Goal: Task Accomplishment & Management: Manage account settings

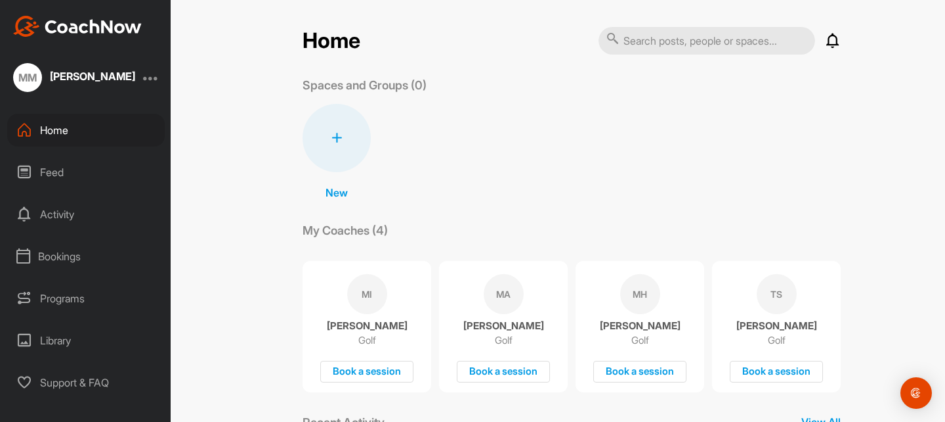
click at [102, 250] on div "Bookings" at bounding box center [86, 256] width 158 height 33
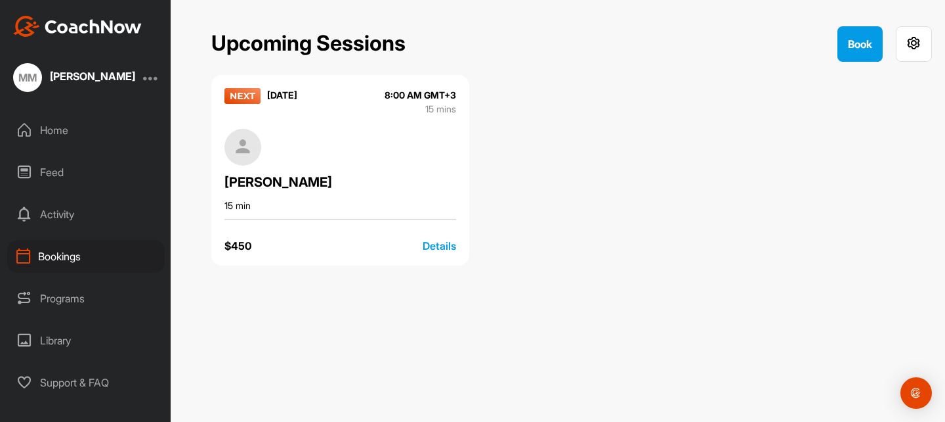
click at [439, 246] on div "Details" at bounding box center [439, 246] width 33 height 16
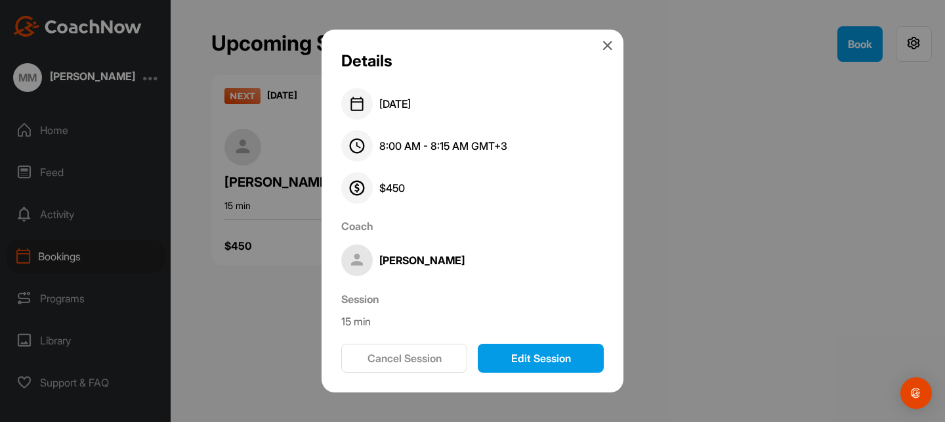
click at [429, 353] on button "Cancel Session" at bounding box center [404, 357] width 126 height 29
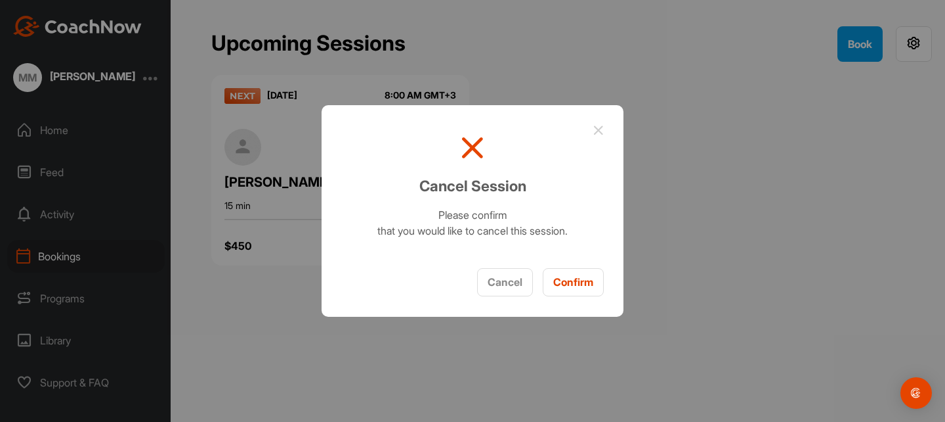
click at [565, 285] on button "Confirm" at bounding box center [573, 282] width 61 height 28
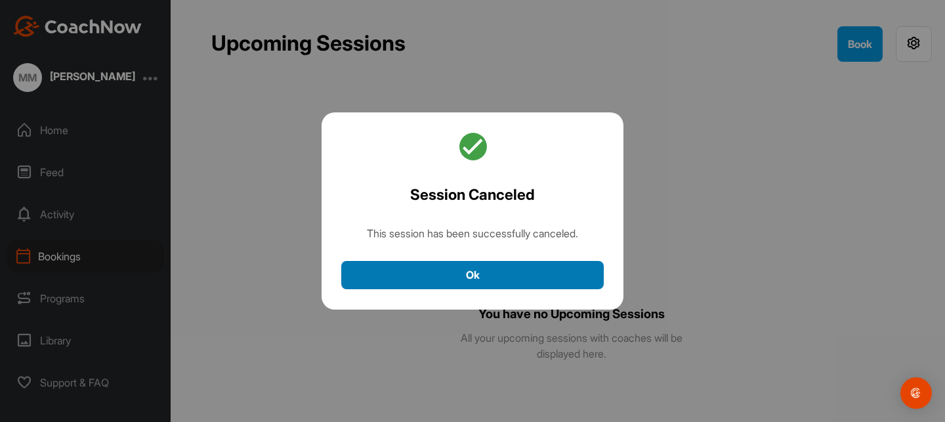
click at [531, 278] on button "Ok" at bounding box center [472, 275] width 263 height 28
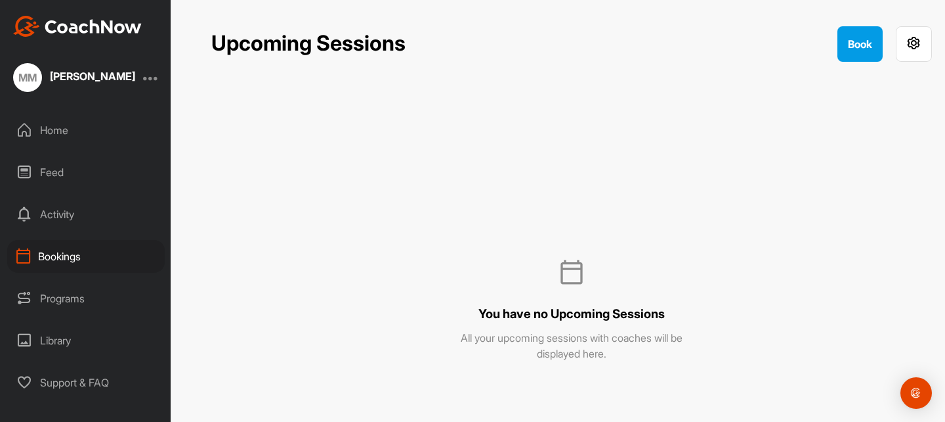
click at [142, 77] on div "MM [PERSON_NAME]" at bounding box center [85, 77] width 171 height 29
click at [146, 77] on div at bounding box center [151, 78] width 16 height 16
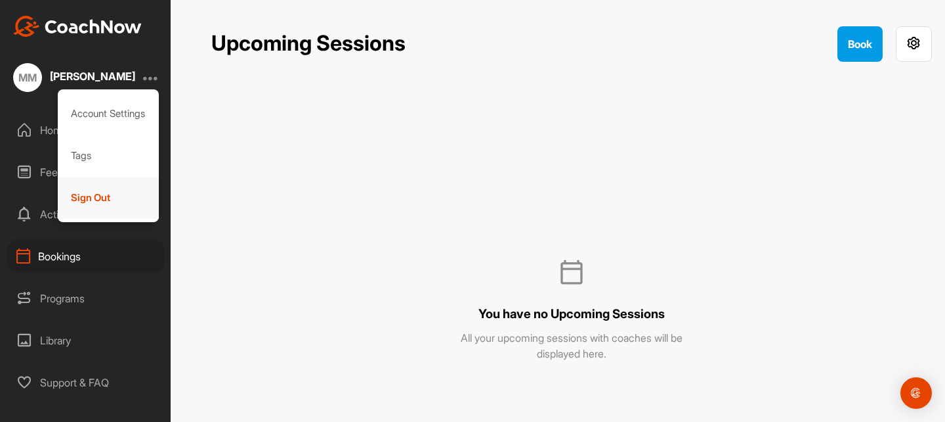
click at [125, 188] on div "Sign Out" at bounding box center [109, 198] width 102 height 42
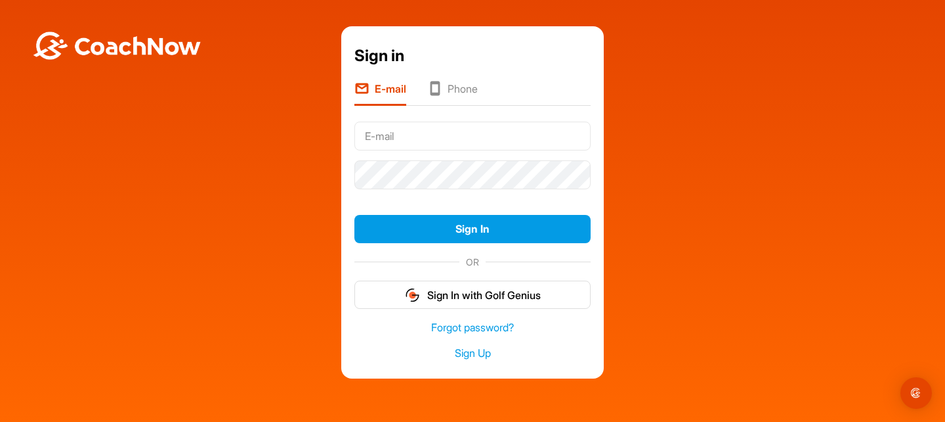
click at [439, 139] on input "text" at bounding box center [473, 135] width 236 height 29
type input "[EMAIL_ADDRESS][PERSON_NAME][DOMAIN_NAME]"
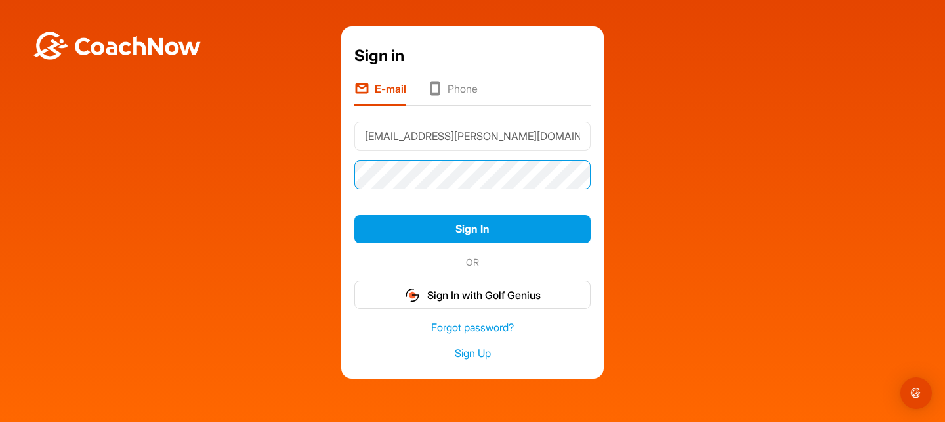
click at [355, 215] on button "Sign In" at bounding box center [473, 229] width 236 height 28
